Goal: Check status: Verify the current state of an ongoing process or item

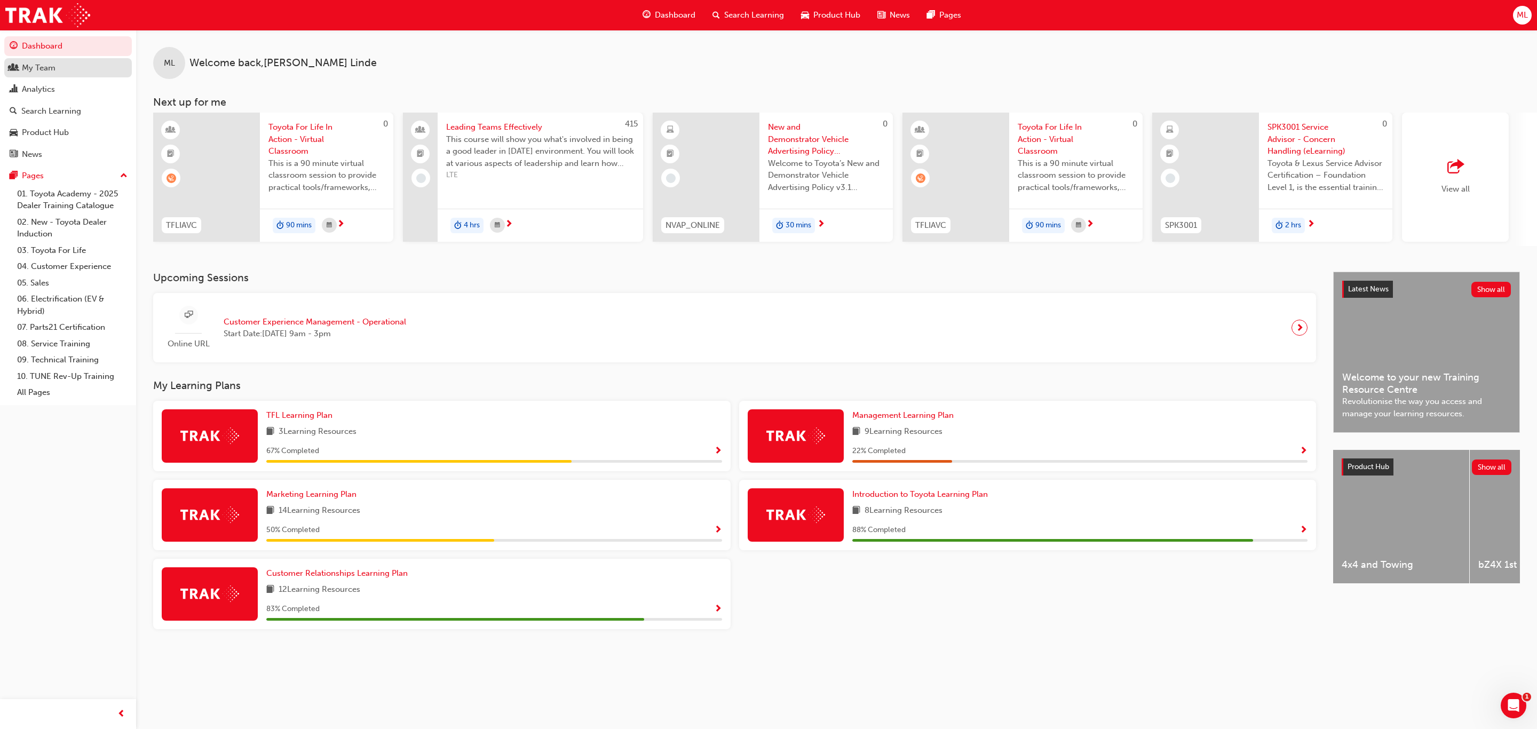
click at [29, 64] on div "My Team" at bounding box center [39, 68] width 34 height 12
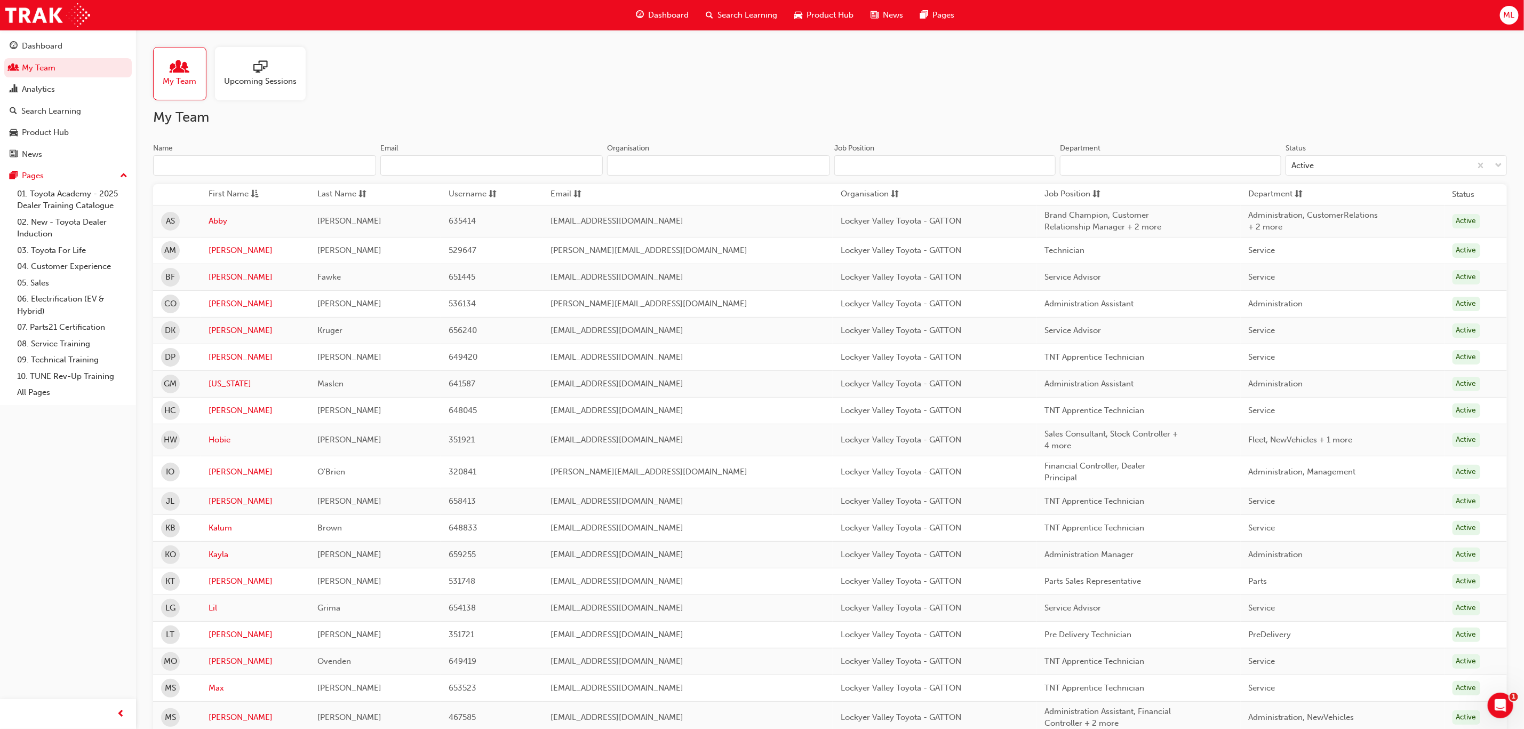
click at [261, 76] on span "Upcoming Sessions" at bounding box center [260, 81] width 73 height 12
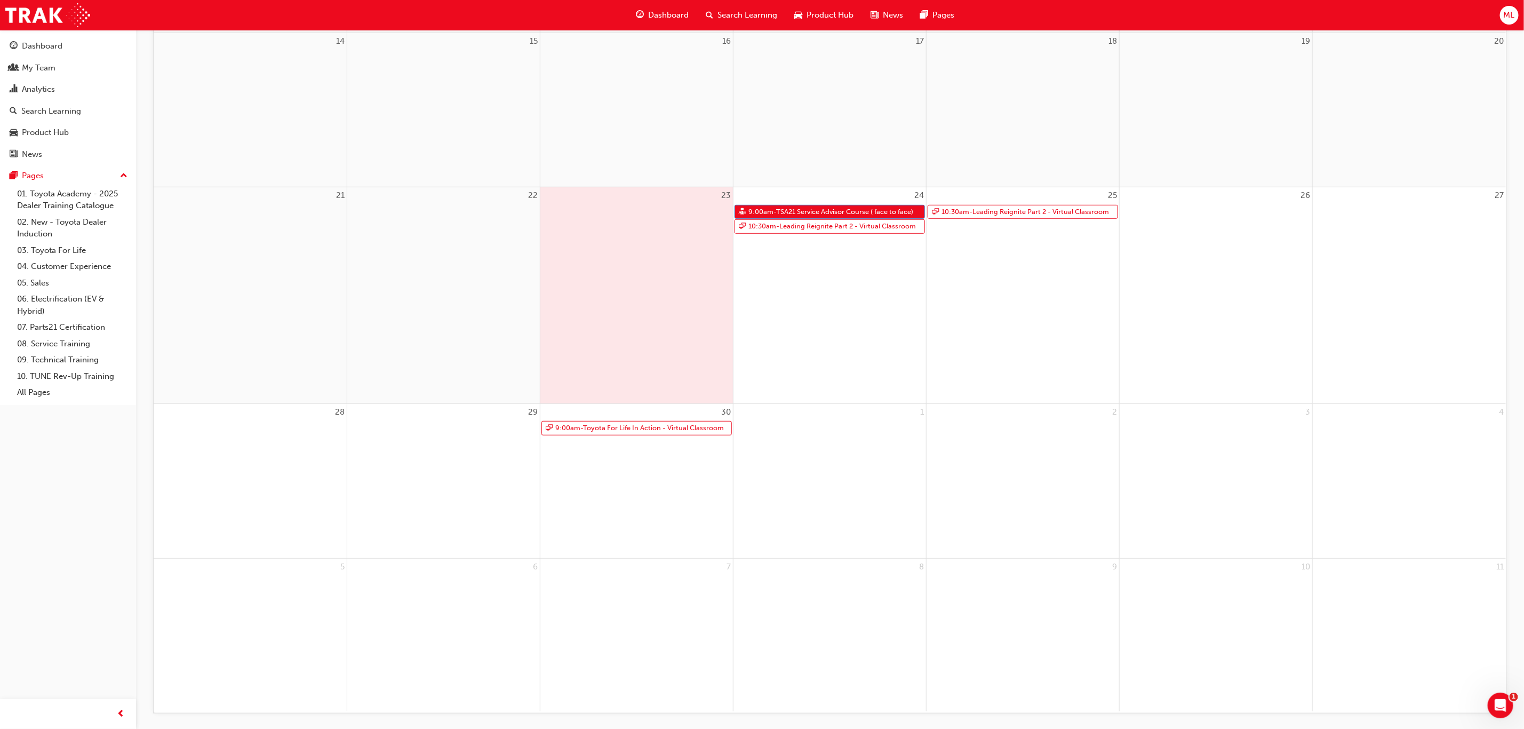
scroll to position [480, 0]
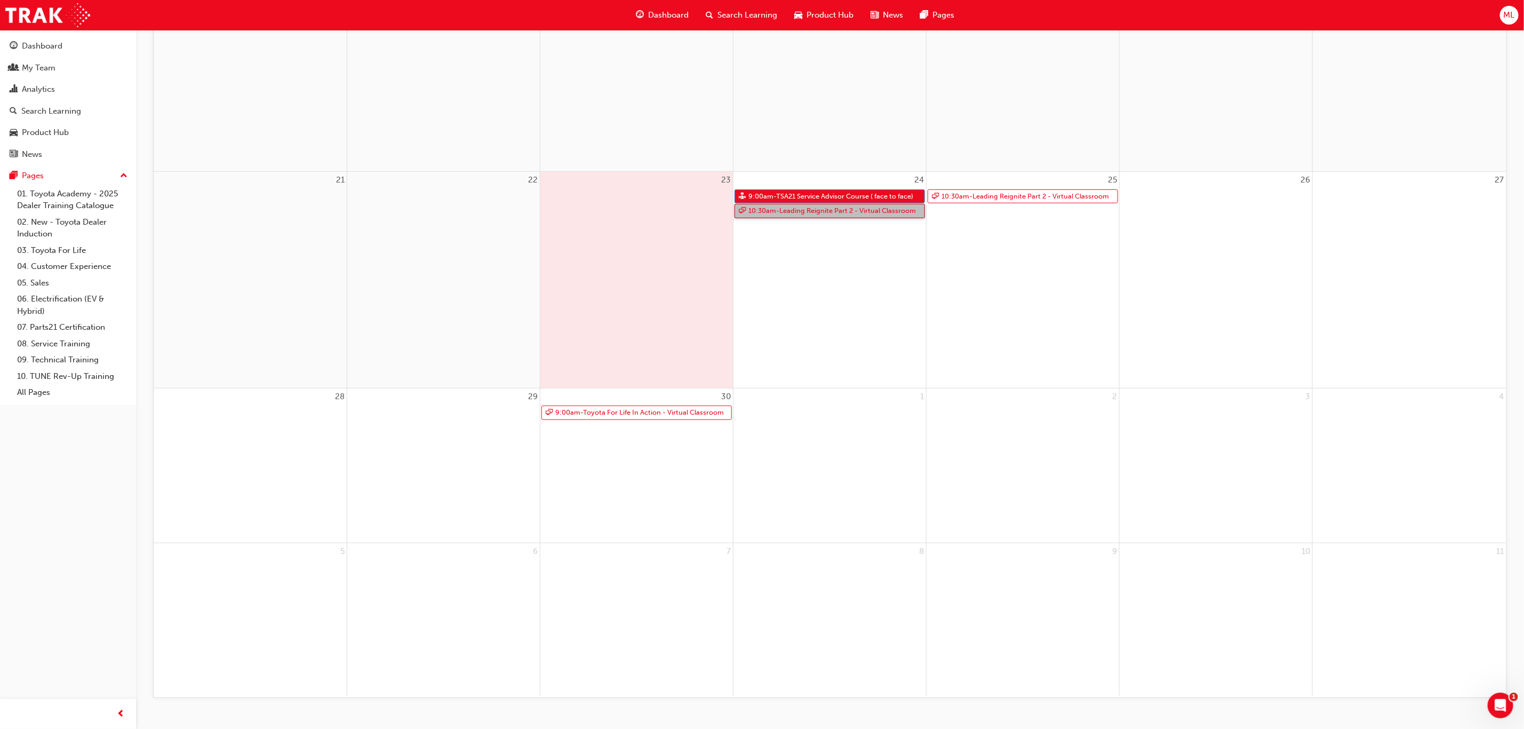
click at [763, 210] on link "10:30am - Leading Reignite Part 2 - Virtual Classroom" at bounding box center [830, 211] width 190 height 14
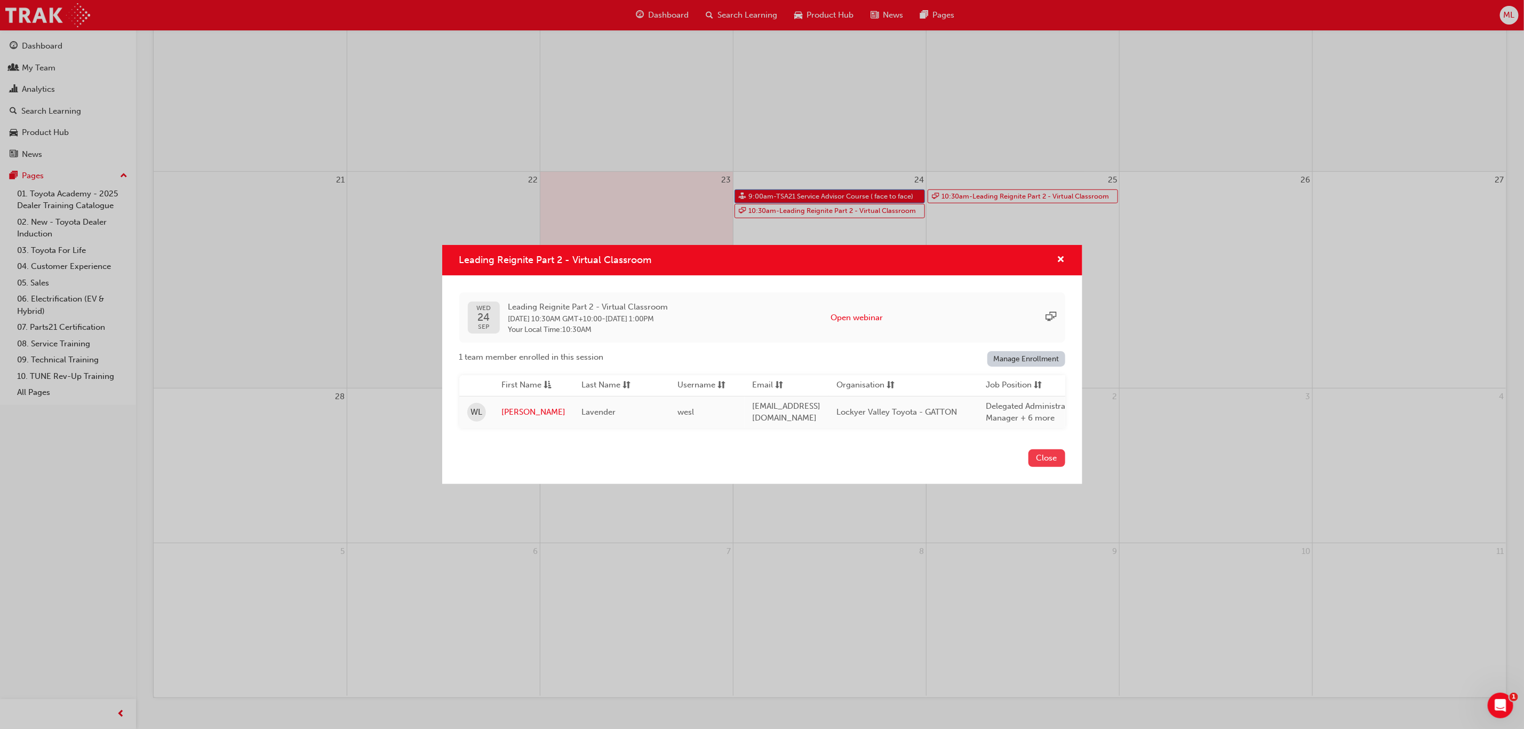
click at [1047, 463] on button "Close" at bounding box center [1047, 458] width 37 height 18
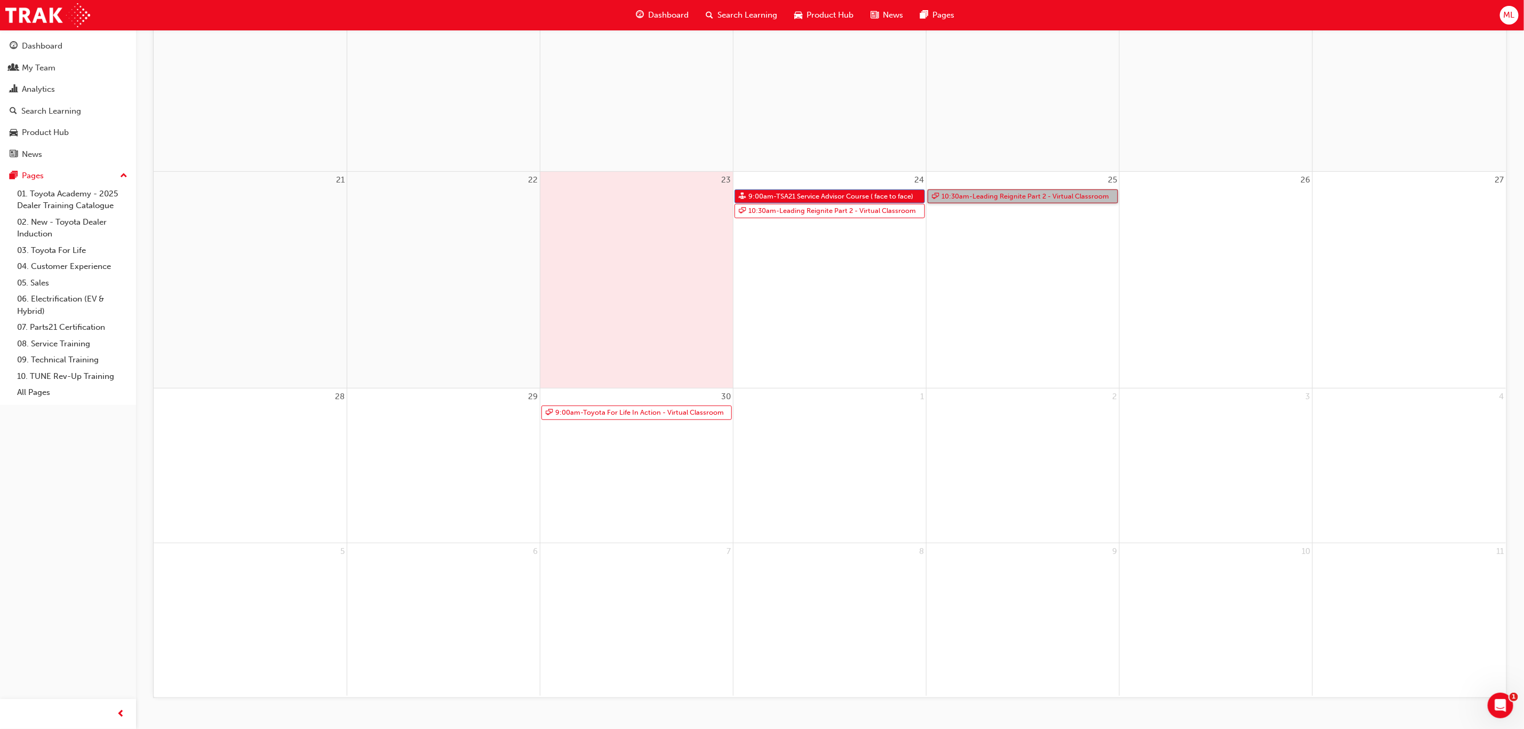
click at [967, 193] on link "10:30am - Leading Reignite Part 2 - Virtual Classroom" at bounding box center [1023, 196] width 190 height 14
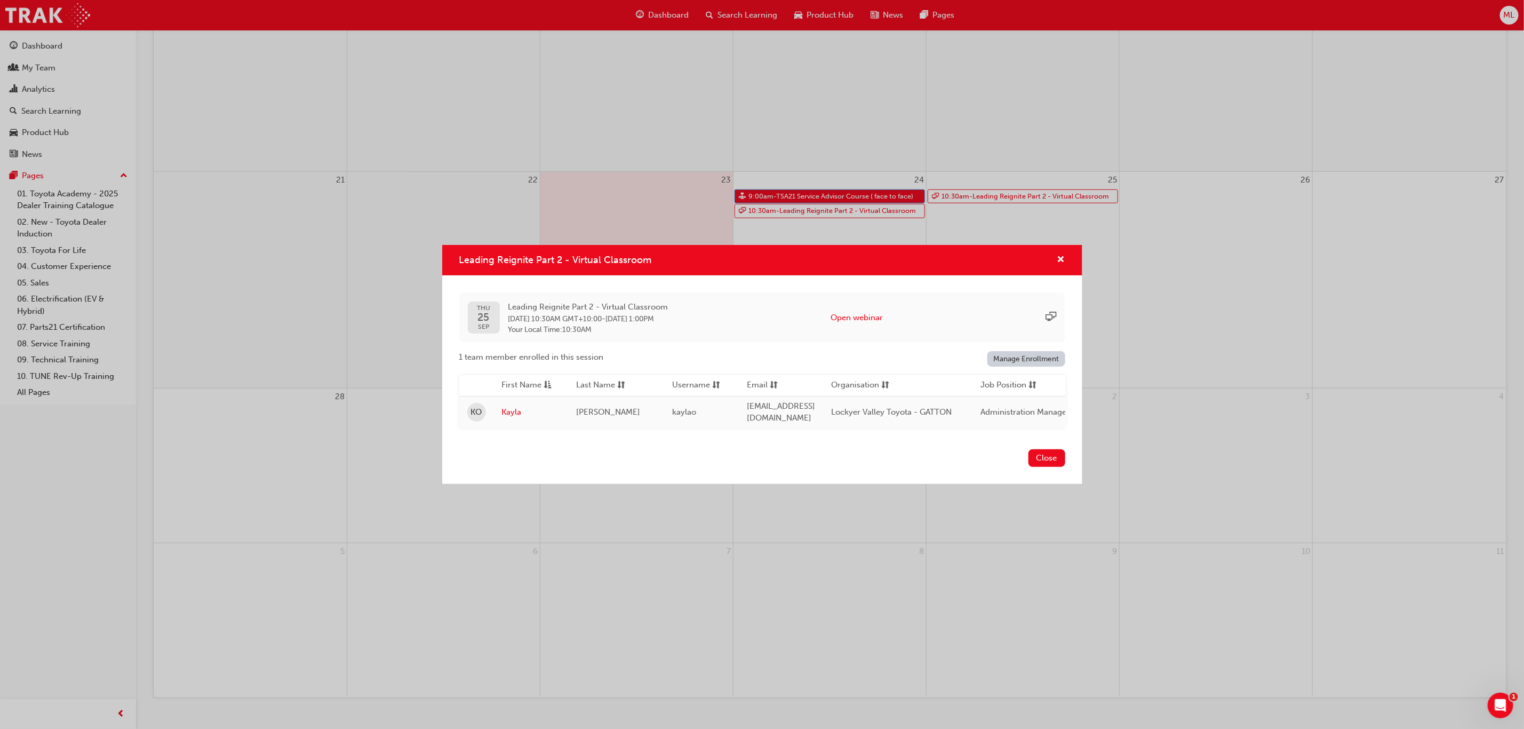
click at [453, 253] on div "Leading Reignite Part 2 - Virtual Classroom" at bounding box center [762, 260] width 640 height 30
click at [1059, 256] on span "cross-icon" at bounding box center [1061, 261] width 8 height 10
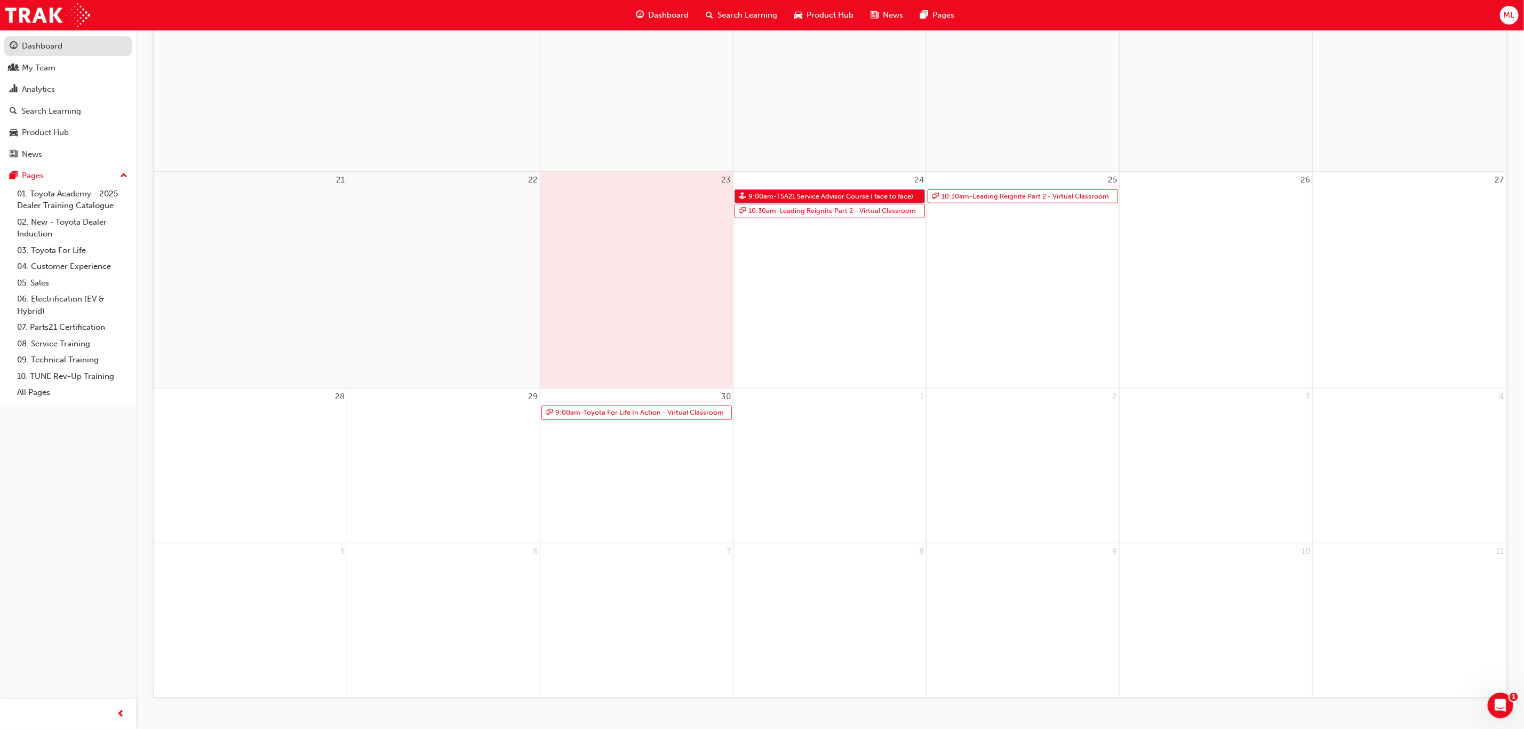
click at [39, 38] on link "Dashboard" at bounding box center [68, 46] width 128 height 20
